Goal: Ask a question: Seek information or help from site administrators or community

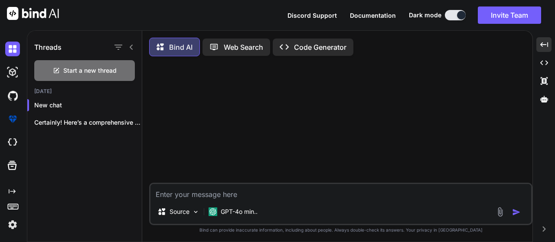
scroll to position [4, 0]
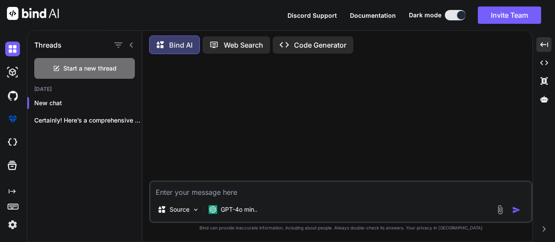
paste textarea "Use the MD5 GPU hash rate from the GPU benchmark of this section and calculate …"
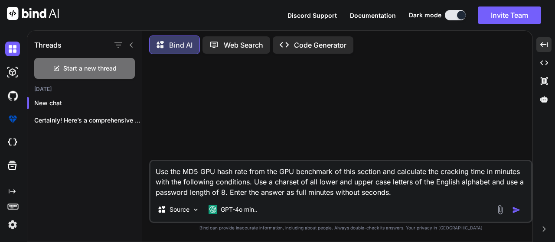
type textarea "Use the MD5 GPU hash rate from the GPU benchmark of this section and calculate …"
click at [514, 212] on img "button" at bounding box center [516, 210] width 9 height 9
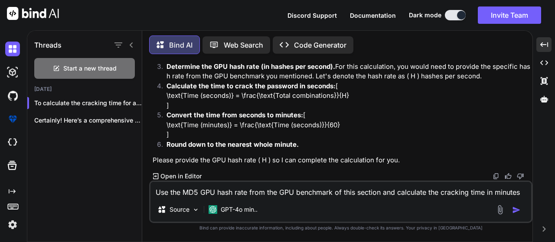
scroll to position [190, 0]
click at [188, 185] on textarea "Use the MD5 GPU hash rate from the GPU benchmark of this section and calculate …" at bounding box center [340, 190] width 381 height 16
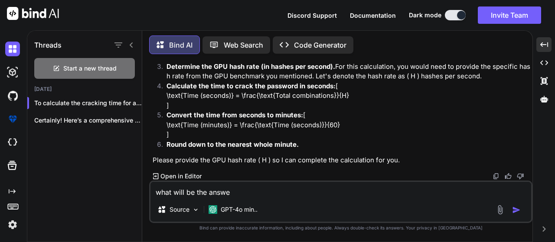
type textarea "what will be the answer"
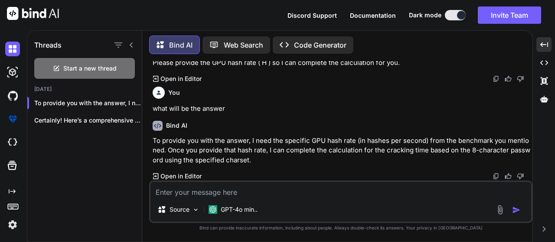
scroll to position [288, 0]
click at [321, 121] on div "Bind AI" at bounding box center [342, 126] width 378 height 10
paste textarea "Count the total number of lowercase and uppercase letters. Since the password l…"
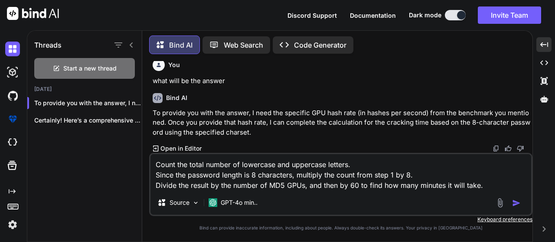
type textarea "Count the total number of lowercase and uppercase letters. Since the password l…"
click at [518, 205] on img "button" at bounding box center [516, 203] width 9 height 9
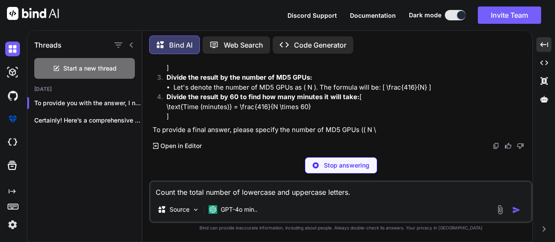
scroll to position [527, 0]
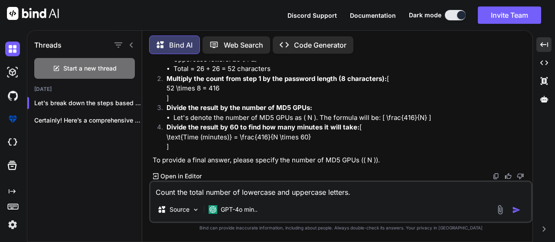
click at [197, 190] on textarea "Count the total number of lowercase and uppercase letters. Since the password l…" at bounding box center [340, 190] width 381 height 16
click at [198, 187] on textarea "Count the total number of lowercase and uppercase letters. Since the password l…" at bounding box center [340, 190] width 381 height 16
drag, startPoint x: 325, startPoint y: 161, endPoint x: 387, endPoint y: 162, distance: 62.0
click at [387, 162] on p "To provide a final answer, please specify the number of MD5 GPUs (( N ))." at bounding box center [342, 161] width 378 height 10
copy p "MD5 GPUs (( N ))."
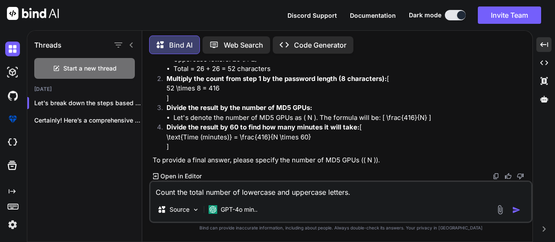
click at [261, 194] on textarea "Count the total number of lowercase and uppercase letters. Since the password l…" at bounding box center [340, 190] width 381 height 16
paste textarea "MD5 GPUs (( N ))."
type textarea "MD5 GPUs (( N )). how to get this"
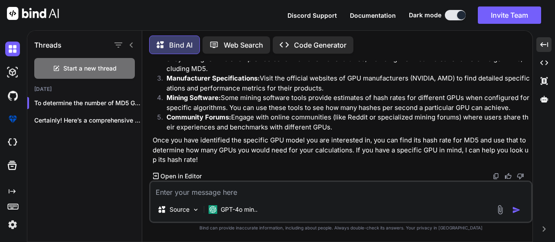
scroll to position [747, 0]
click at [189, 187] on textarea at bounding box center [340, 190] width 381 height 16
type textarea "please help"
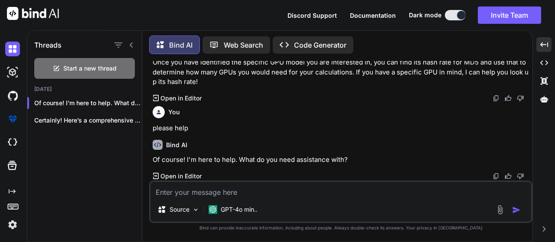
scroll to position [825, 0]
click at [307, 191] on textarea at bounding box center [340, 190] width 381 height 16
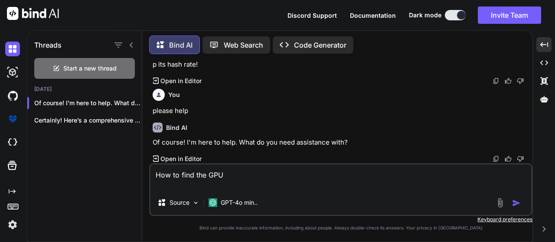
type textarea "How to find the GPU"
click at [518, 205] on img "button" at bounding box center [516, 203] width 9 height 9
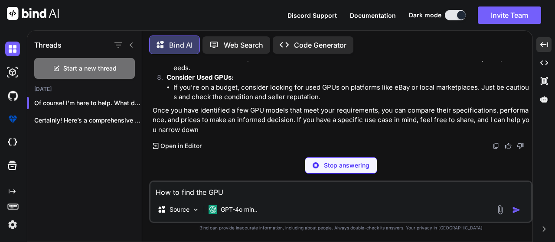
scroll to position [1181, 0]
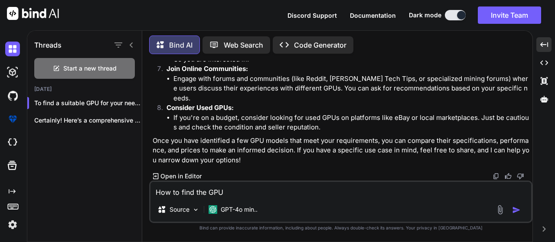
click at [214, 186] on textarea "How to find the GPU" at bounding box center [340, 190] width 381 height 16
paste textarea "82,000 MH/s"
type textarea "82,000 MH/s"
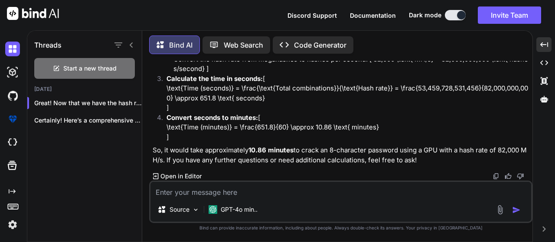
scroll to position [1450, 0]
drag, startPoint x: 250, startPoint y: 150, endPoint x: 295, endPoint y: 153, distance: 45.2
click at [295, 153] on p "So, it would take approximately 10.86 minutes to crack an 8-character password …" at bounding box center [342, 156] width 378 height 20
copy strong "10.86 minutes"
